Goal: Information Seeking & Learning: Learn about a topic

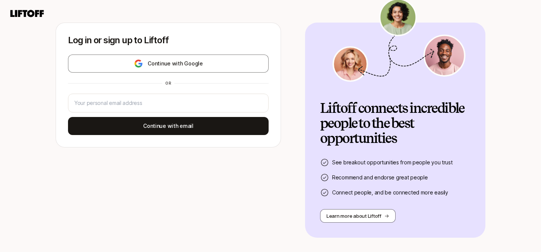
click at [498, 234] on div "Log in or sign up to Liftoff Continue with Google or Continue with email Liftof…" at bounding box center [270, 145] width 541 height 245
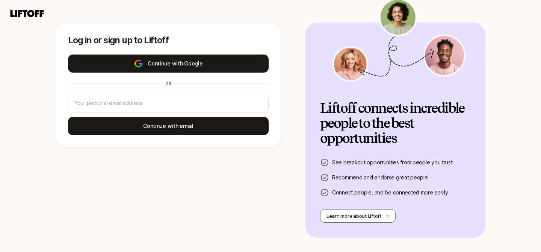
click at [208, 69] on button "Continue with Google" at bounding box center [168, 63] width 201 height 18
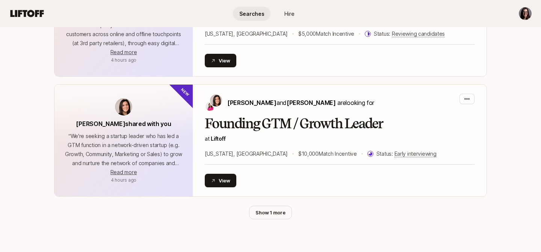
scroll to position [757, 0]
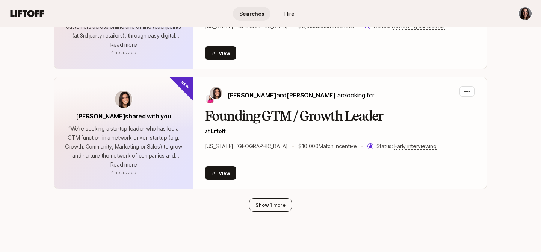
click at [281, 206] on button "Show 1 more" at bounding box center [270, 205] width 42 height 14
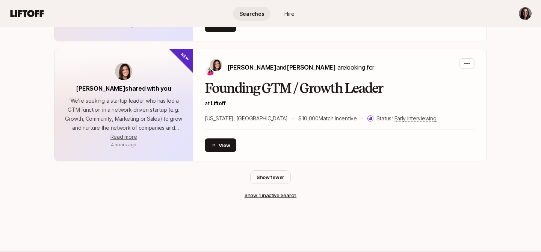
scroll to position [786, 0]
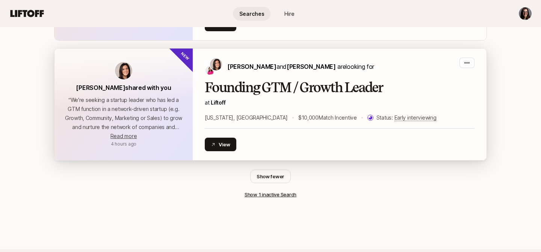
click at [387, 72] on div "[PERSON_NAME] and [PERSON_NAME] are looking for" at bounding box center [340, 66] width 270 height 18
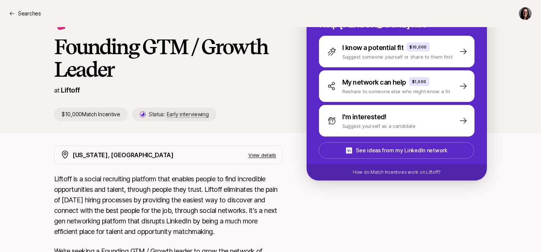
scroll to position [100, 0]
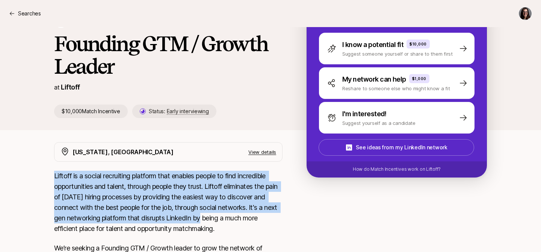
drag, startPoint x: 49, startPoint y: 176, endPoint x: 217, endPoint y: 224, distance: 174.7
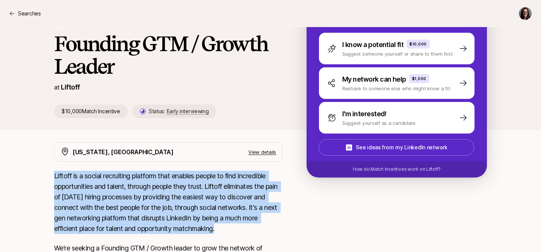
click at [218, 224] on p "Liftoff is a social recruiting platform that enables people to find incredible …" at bounding box center [168, 201] width 228 height 63
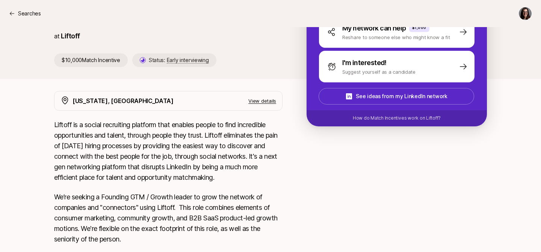
scroll to position [154, 0]
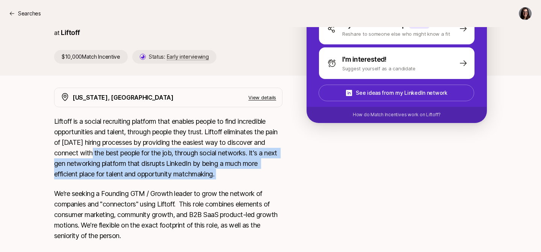
drag, startPoint x: 118, startPoint y: 157, endPoint x: 138, endPoint y: 199, distance: 46.4
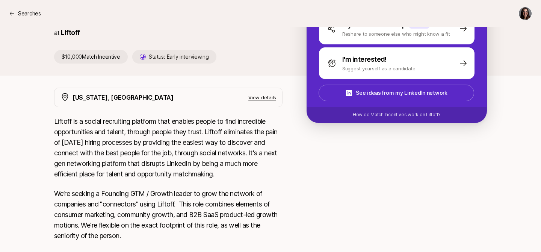
click at [138, 199] on p "We’re seeking a Founding GTM / Growth leader to grow the network of companies a…" at bounding box center [168, 214] width 228 height 53
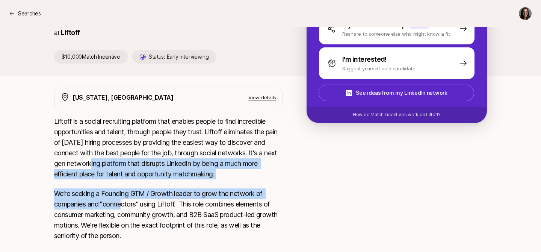
drag, startPoint x: 103, startPoint y: 163, endPoint x: 122, endPoint y: 211, distance: 51.4
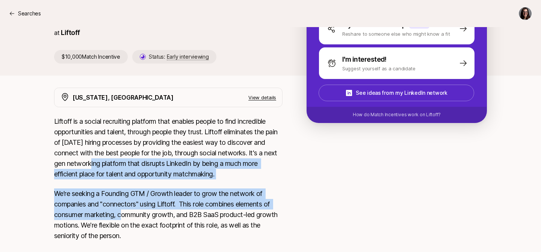
click at [122, 210] on p "We’re seeking a Founding GTM / Growth leader to grow the network of companies a…" at bounding box center [168, 214] width 228 height 53
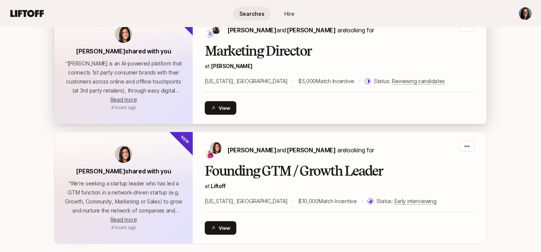
scroll to position [695, 0]
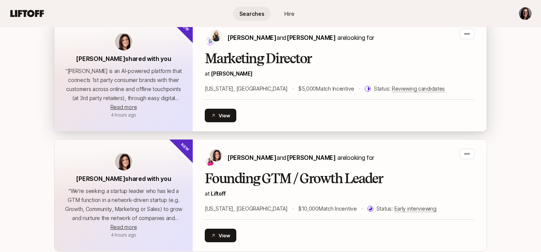
click at [271, 67] on div "Marketing Director at [PERSON_NAME][GEOGRAPHIC_DATA][US_STATE], [GEOGRAPHIC_DAT…" at bounding box center [340, 72] width 270 height 42
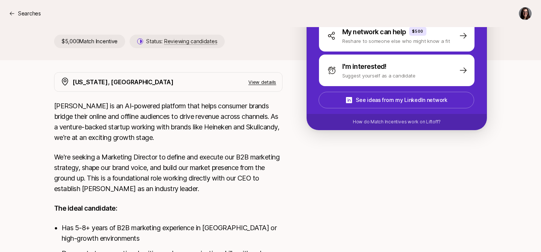
scroll to position [151, 0]
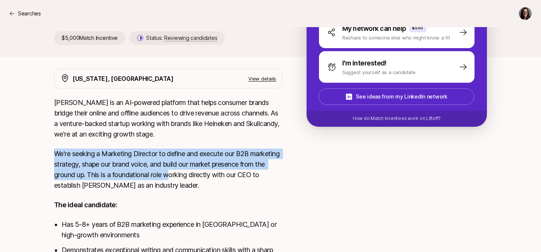
drag, startPoint x: 58, startPoint y: 144, endPoint x: 200, endPoint y: 190, distance: 149.3
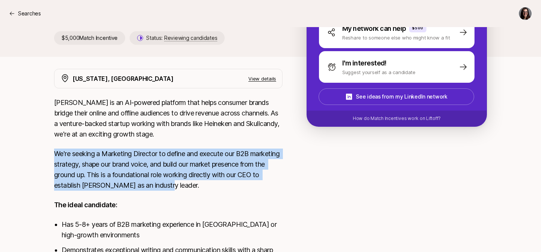
click at [200, 190] on p "We're seeking a Marketing Director to define and execute our B2B marketing stra…" at bounding box center [168, 169] width 228 height 42
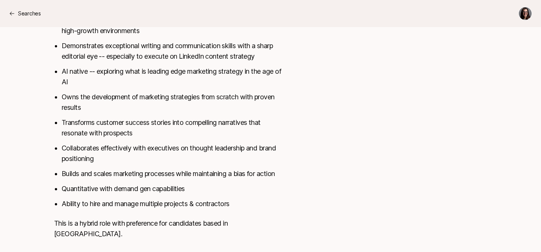
scroll to position [364, 0]
